Goal: Check status: Check status

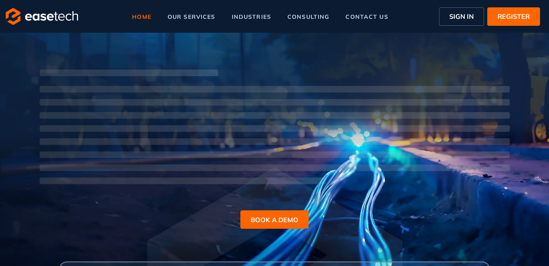
click at [469, 14] on span "SIGN IN" at bounding box center [461, 16] width 25 height 10
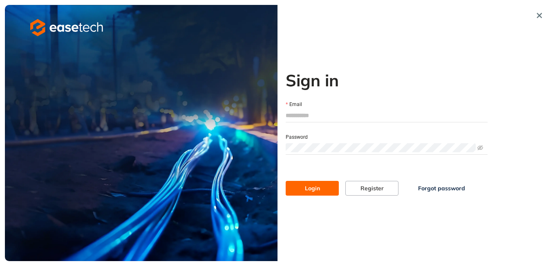
type input "**********"
click at [310, 185] on span "Login" at bounding box center [312, 187] width 15 height 9
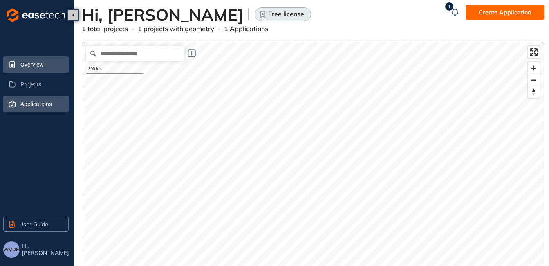
click at [29, 103] on span "Applications" at bounding box center [41, 104] width 42 height 16
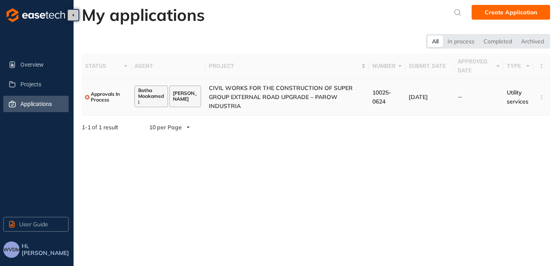
click at [260, 100] on span "CIVIL WORKS FOR THE CONSTRUCTION OF SUPER GROUP EXTERNAL ROAD UPGRADE – PAROW I…" at bounding box center [281, 96] width 144 height 25
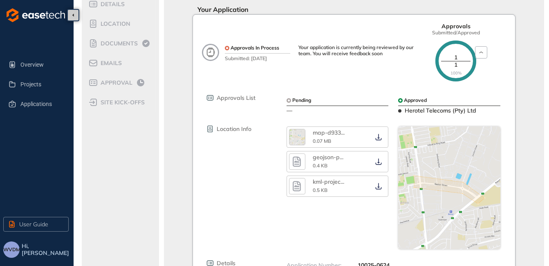
scroll to position [45, 0]
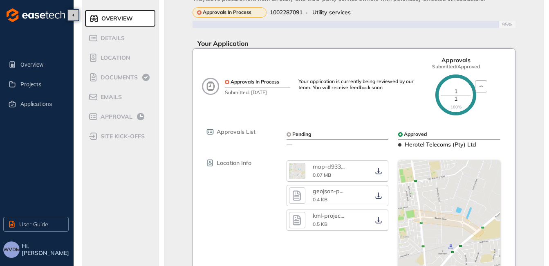
click at [335, 88] on div "Your application is currently being reviewed by our team. You will receive feed…" at bounding box center [359, 84] width 123 height 12
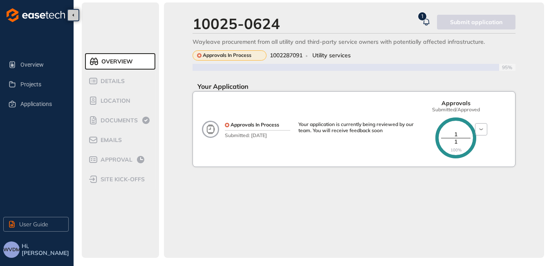
scroll to position [2, 0]
click at [334, 127] on div "Your application is currently being reviewed by our team. You will receive feed…" at bounding box center [359, 127] width 123 height 12
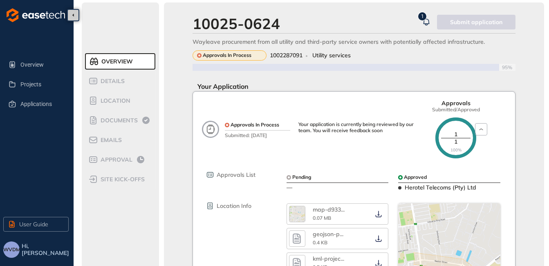
scroll to position [45, 0]
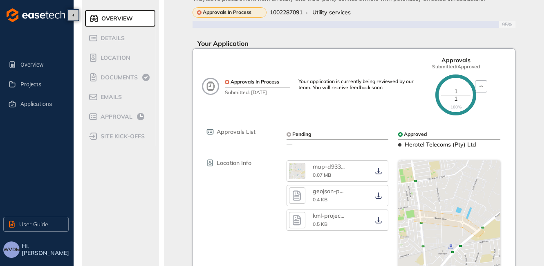
click at [458, 93] on icon at bounding box center [455, 94] width 41 height 41
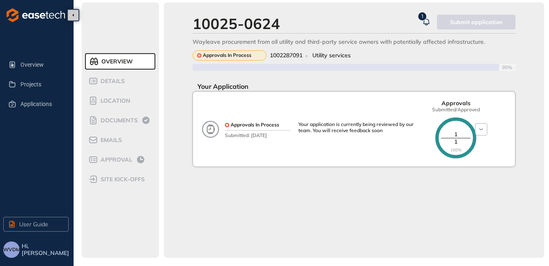
scroll to position [2, 0]
click at [112, 81] on span "Details" at bounding box center [111, 81] width 27 height 7
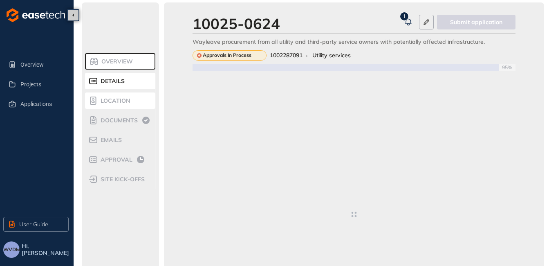
type textarea "**********"
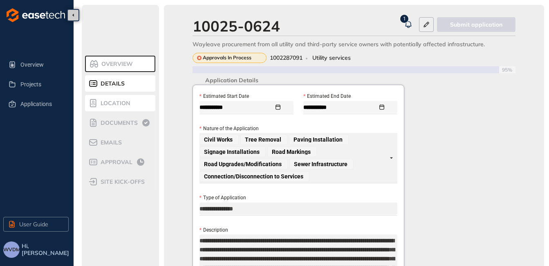
click at [118, 101] on span "Location" at bounding box center [114, 103] width 32 height 7
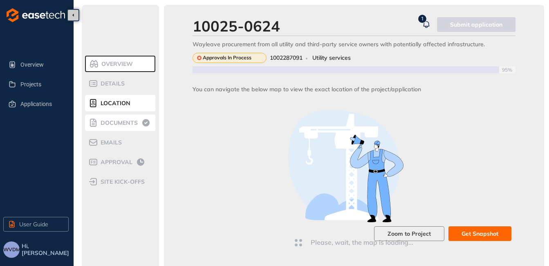
click at [118, 125] on span "Documents" at bounding box center [118, 122] width 40 height 7
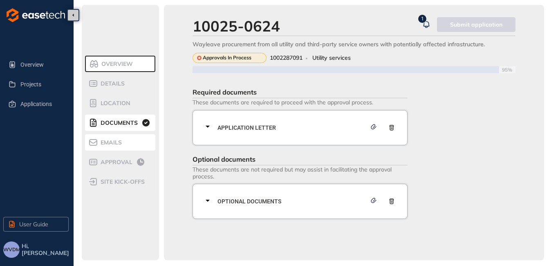
click at [120, 143] on span "Emails" at bounding box center [110, 142] width 24 height 7
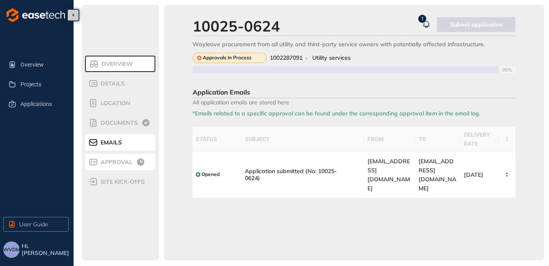
click at [119, 162] on span "Approval" at bounding box center [115, 162] width 34 height 7
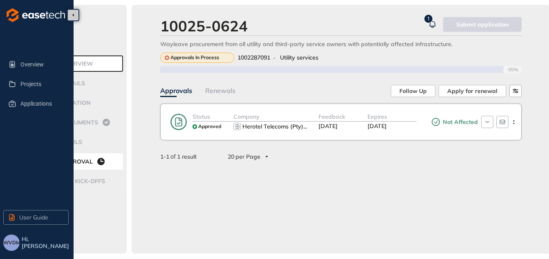
scroll to position [0, 46]
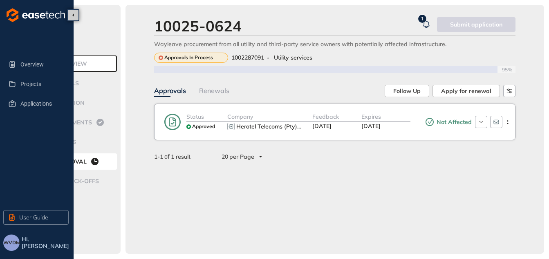
click at [447, 121] on span "Not Affected" at bounding box center [452, 122] width 37 height 7
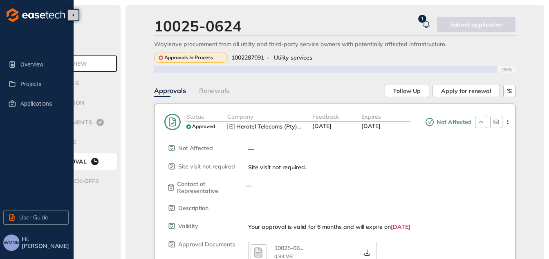
scroll to position [84, 46]
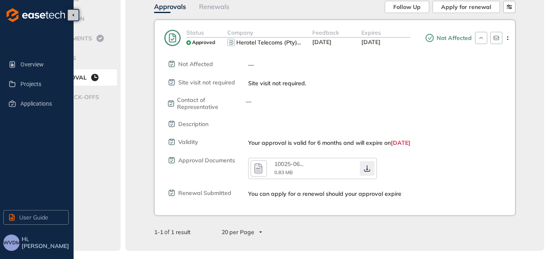
click at [366, 168] on icon "button" at bounding box center [367, 168] width 8 height 7
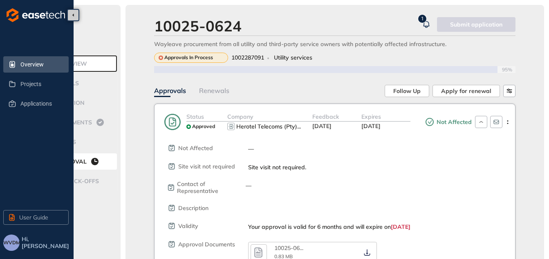
click at [36, 67] on span "Overview" at bounding box center [41, 64] width 42 height 16
